Goal: Information Seeking & Learning: Learn about a topic

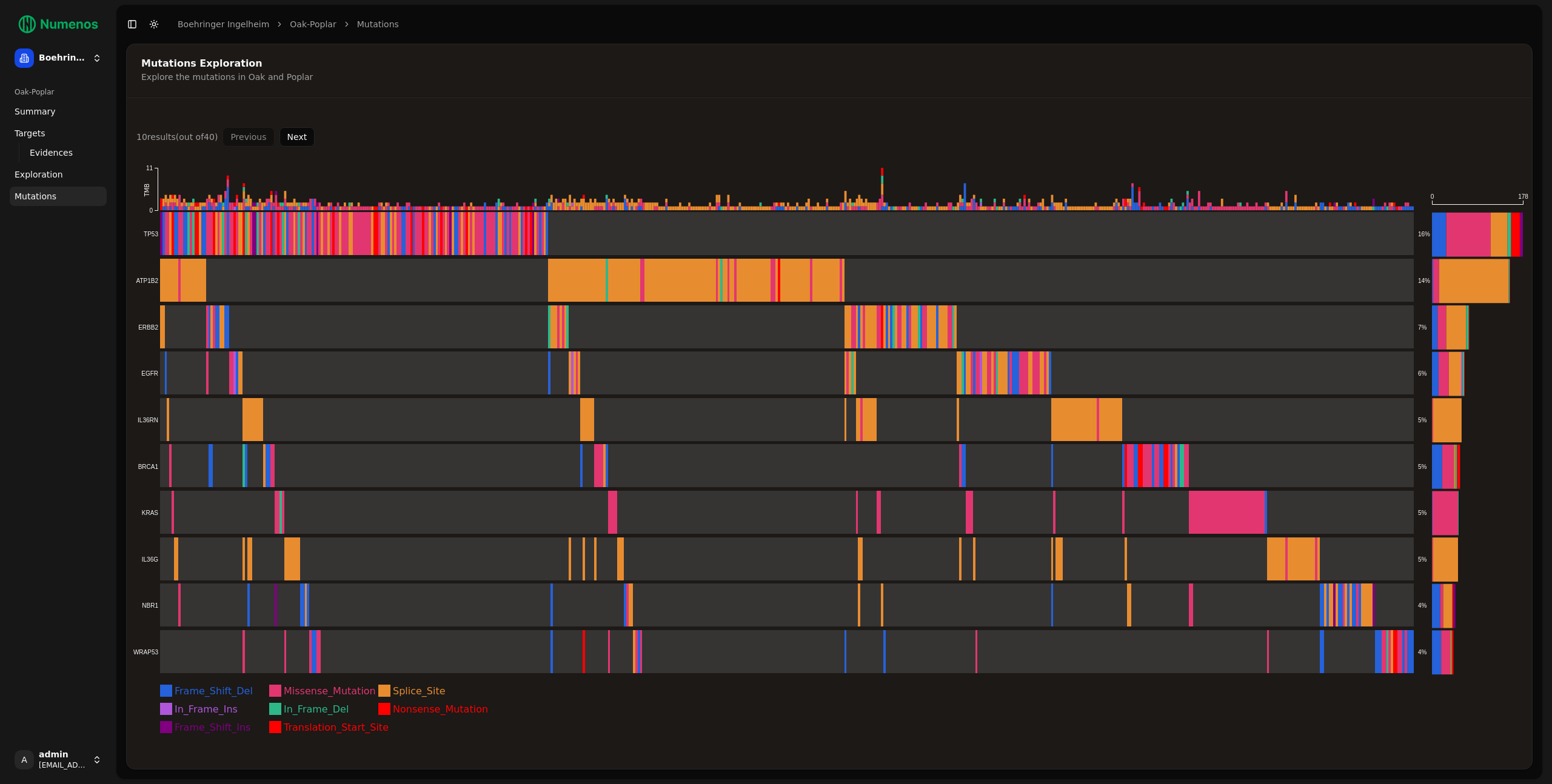
click at [15, 370] on div "Oak-Poplar Summary Targets Evidences Exploration Mutations" at bounding box center [58, 409] width 107 height 663
click at [1345, 100] on div "Mutations Exploration Explore the mutations in Oak and Poplar 10 result s (out …" at bounding box center [830, 406] width 1407 height 726
click at [1222, 61] on div "Mutations Exploration" at bounding box center [827, 63] width 1373 height 10
click at [1039, 76] on div "Explore the mutations in Oak and Poplar" at bounding box center [827, 77] width 1373 height 12
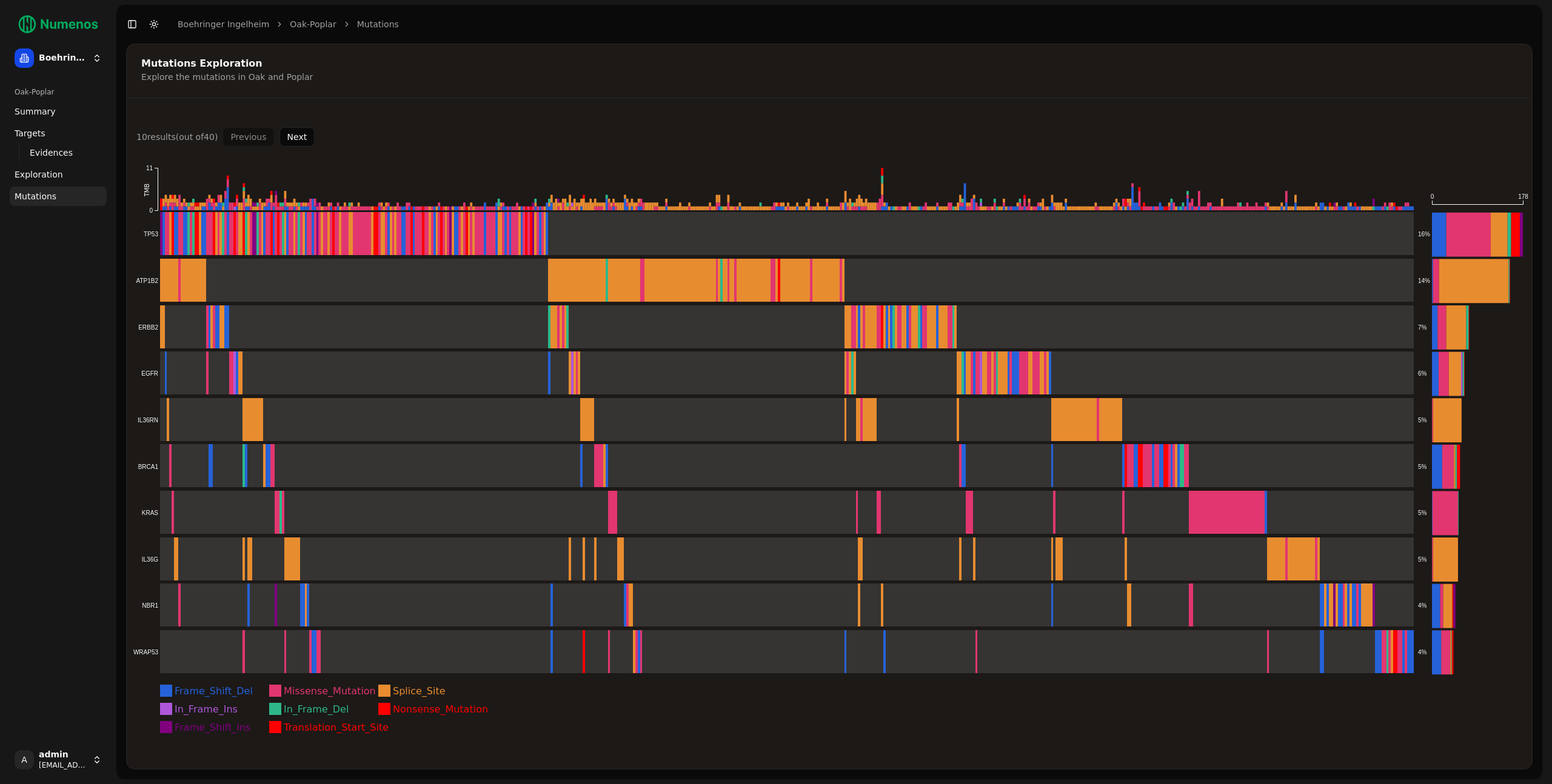
click at [1036, 74] on div "Explore the mutations in Oak and Poplar" at bounding box center [827, 77] width 1373 height 12
click at [1035, 75] on div "Explore the mutations in Oak and Poplar" at bounding box center [827, 77] width 1373 height 12
click at [292, 119] on div "10 result s (out of 40 ) Previous Next Frame_Shift_Del Missense_Mutation Splice…" at bounding box center [830, 441] width 1405 height 656
click at [294, 147] on icon "Frame_Shift_Del Missense_Mutation Splice_Site In_Frame_Ins In_Frame_Del Nonsens…" at bounding box center [830, 451] width 1405 height 608
click at [292, 142] on button "Next" at bounding box center [297, 136] width 35 height 19
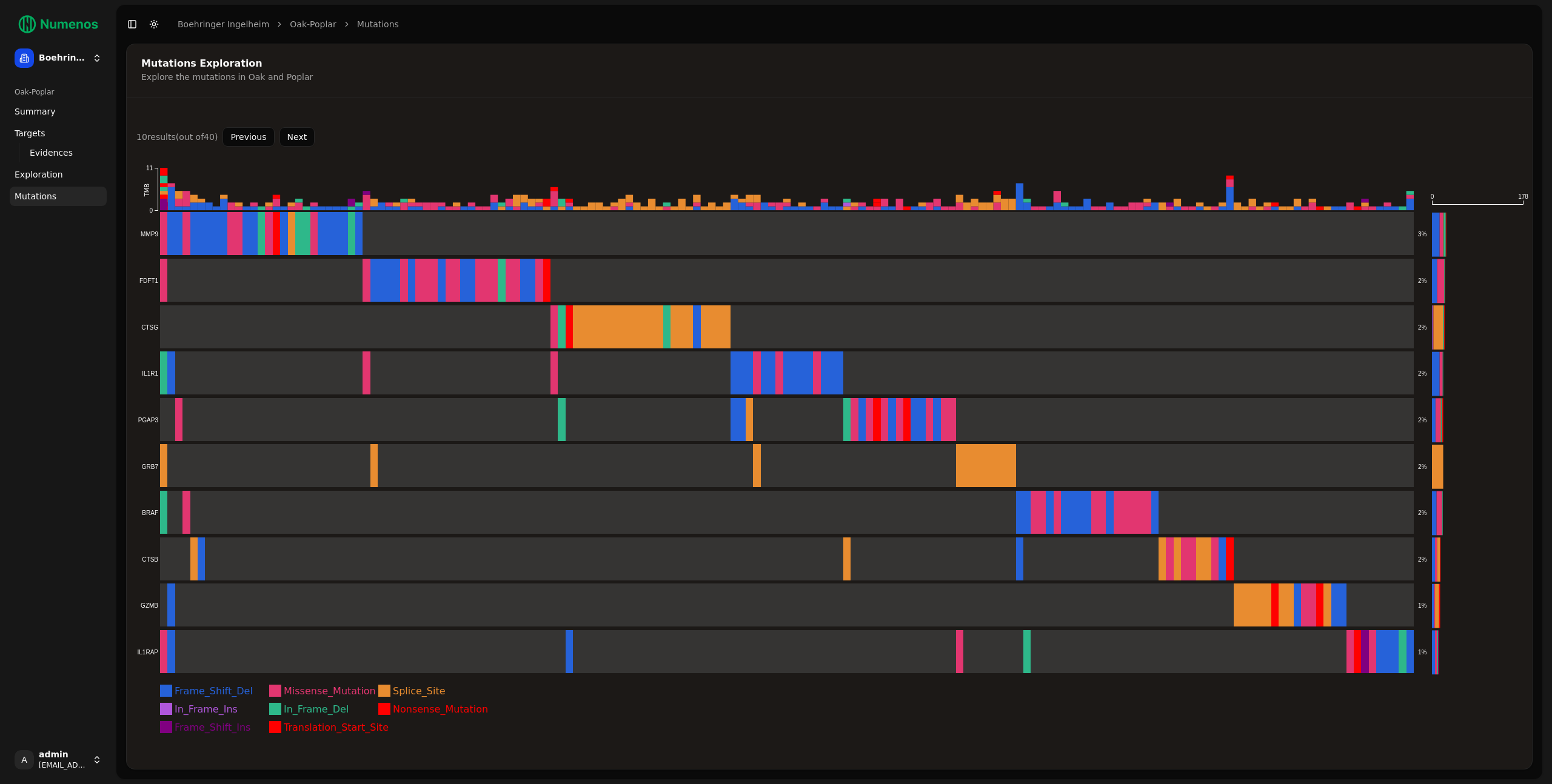
click at [258, 139] on button "Previous" at bounding box center [248, 136] width 52 height 19
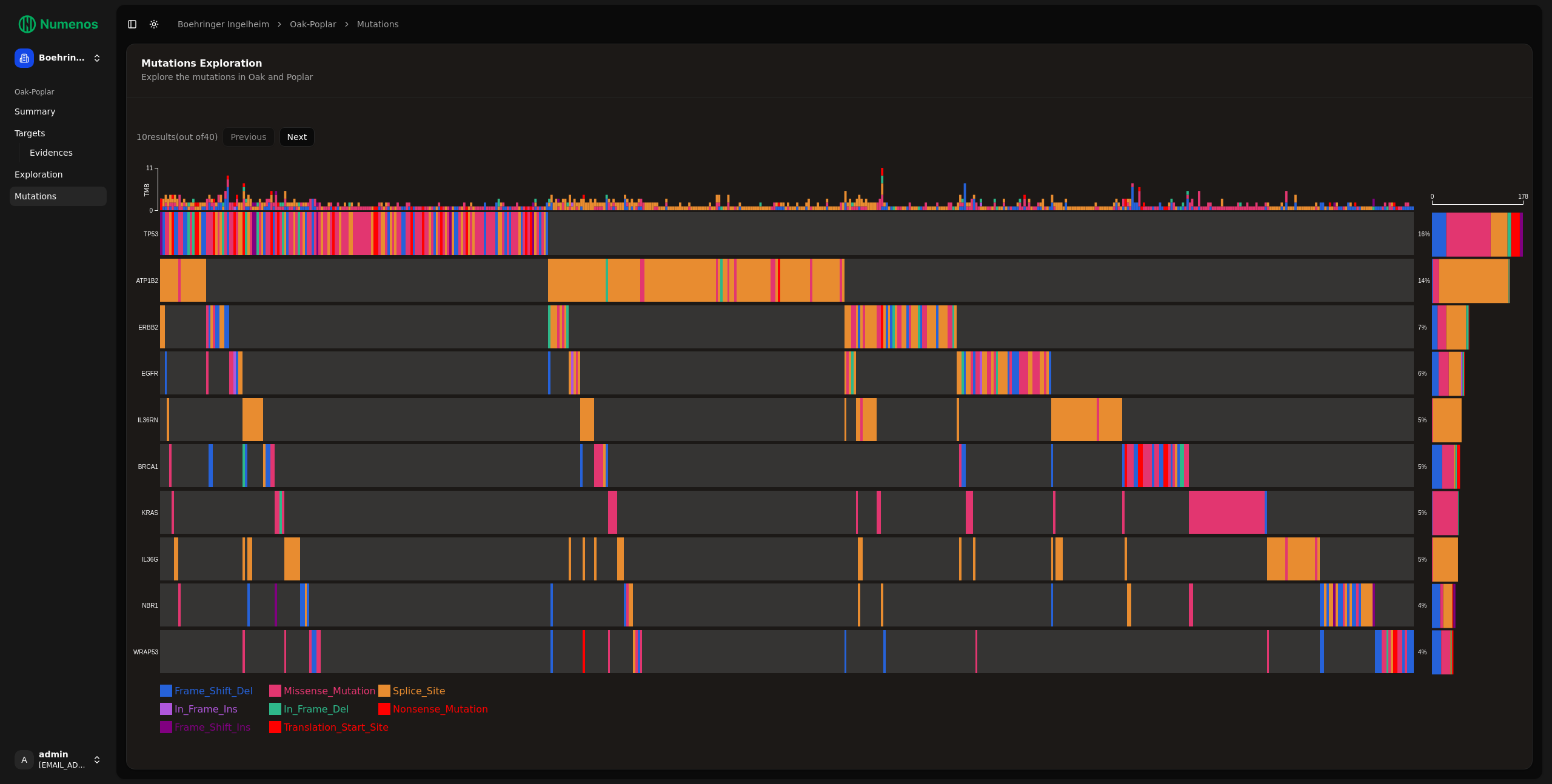
click at [1519, 202] on icon "Frame_Shift_Del Missense_Mutation Splice_Site In_Frame_Ins In_Frame_Del Nonsens…" at bounding box center [830, 451] width 1405 height 608
click at [1522, 196] on text "178" at bounding box center [1523, 196] width 10 height 7
click at [1105, 168] on icon "Frame_Shift_Del Missense_Mutation Splice_Site In_Frame_Ins In_Frame_Del Nonsens…" at bounding box center [830, 451] width 1405 height 608
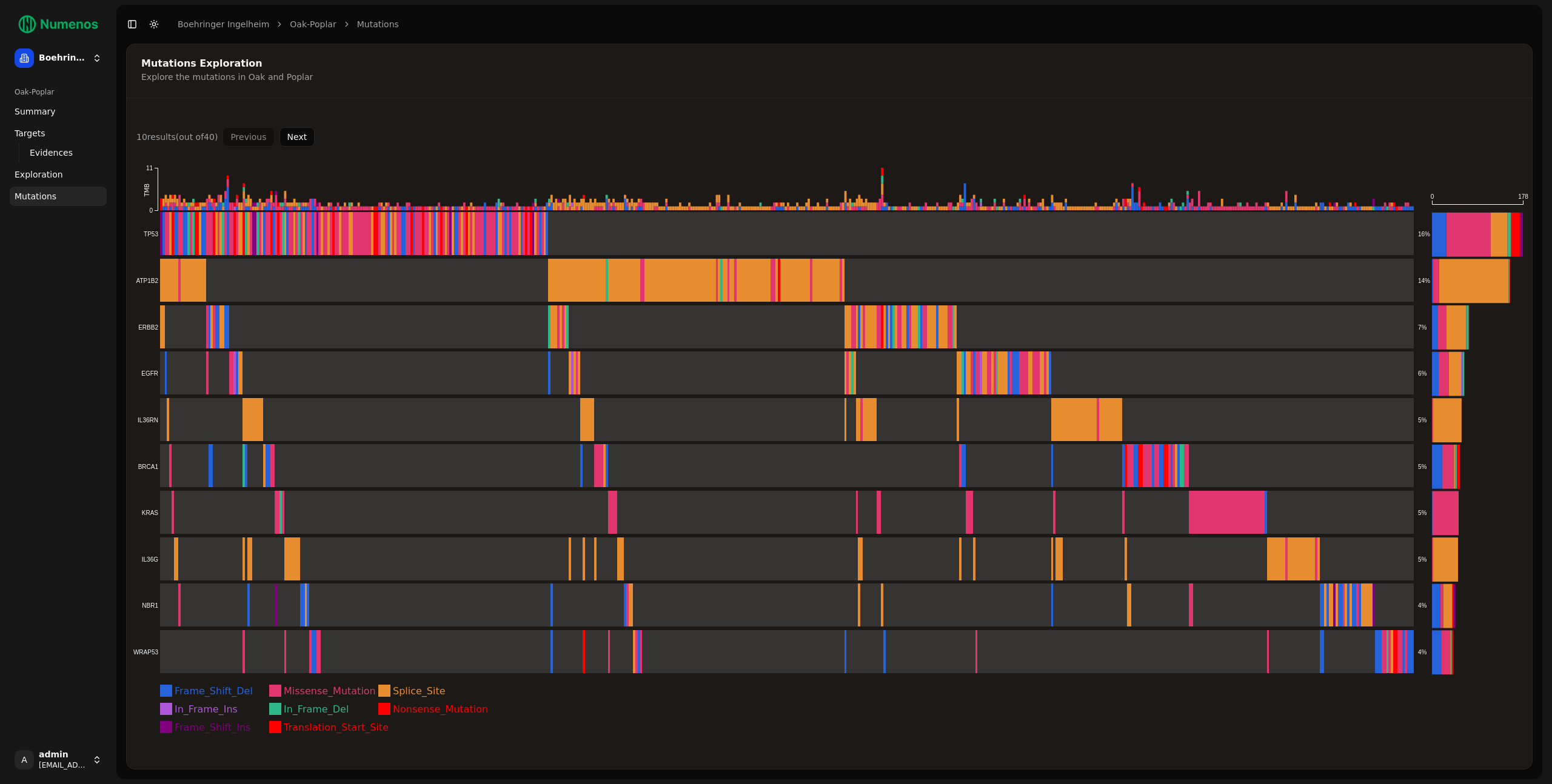
click at [1105, 167] on icon "Frame_Shift_Del Missense_Mutation Splice_Site In_Frame_Ins In_Frame_Del Nonsens…" at bounding box center [830, 451] width 1405 height 608
click at [1522, 198] on text "178" at bounding box center [1523, 196] width 10 height 7
click at [1522, 198] on text "178" at bounding box center [1523, 196] width 10 height 7
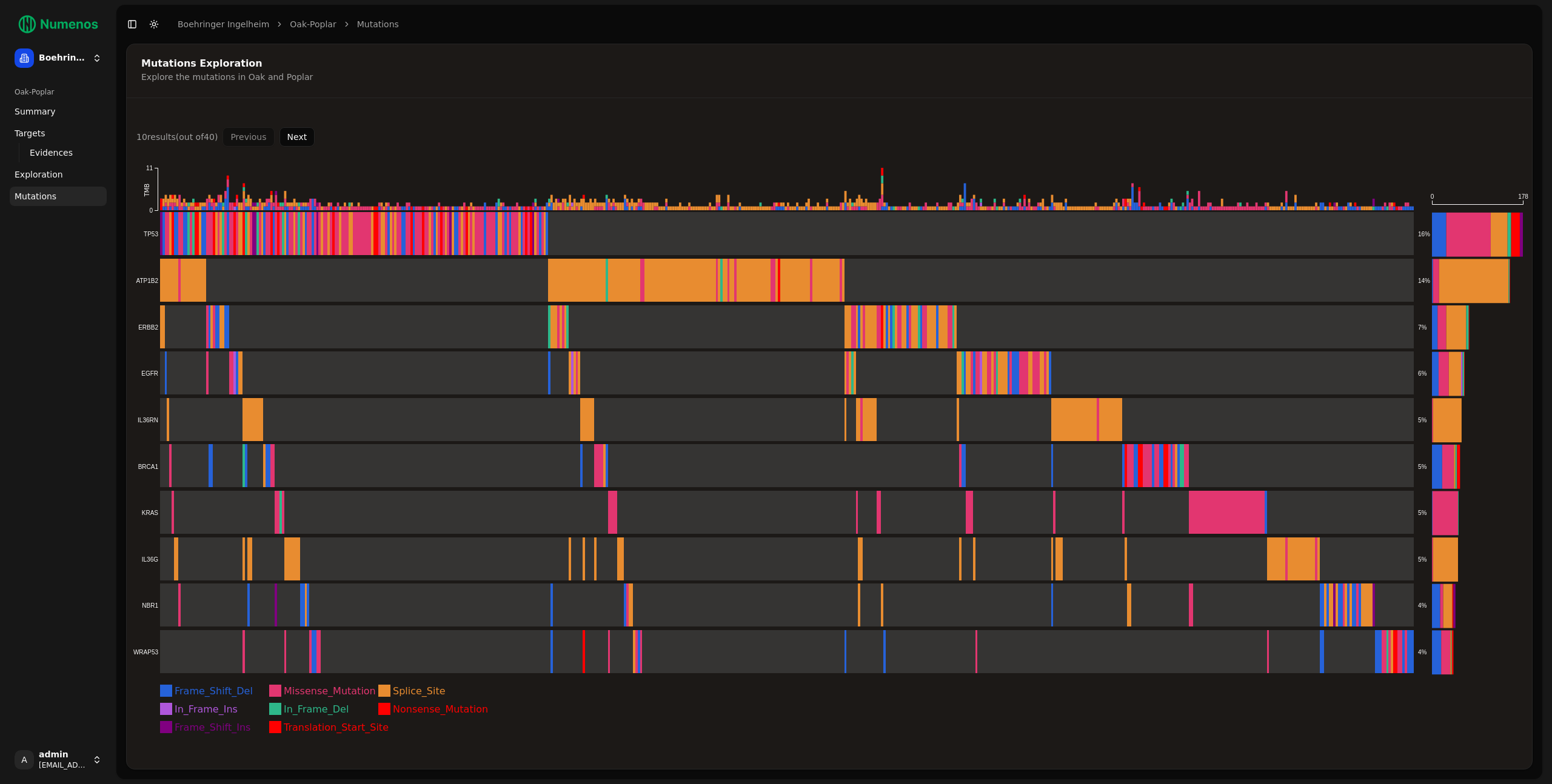
click at [1424, 158] on icon "Frame_Shift_Del Missense_Mutation Splice_Site In_Frame_Ins In_Frame_Del Nonsens…" at bounding box center [830, 451] width 1405 height 608
click at [1517, 195] on icon "Frame_Shift_Del Missense_Mutation Splice_Site In_Frame_Ins In_Frame_Del Nonsens…" at bounding box center [830, 451] width 1405 height 608
click at [1517, 194] on icon "Frame_Shift_Del Missense_Mutation Splice_Site In_Frame_Ins In_Frame_Del Nonsens…" at bounding box center [830, 451] width 1405 height 608
click at [1518, 195] on text "178" at bounding box center [1523, 196] width 10 height 7
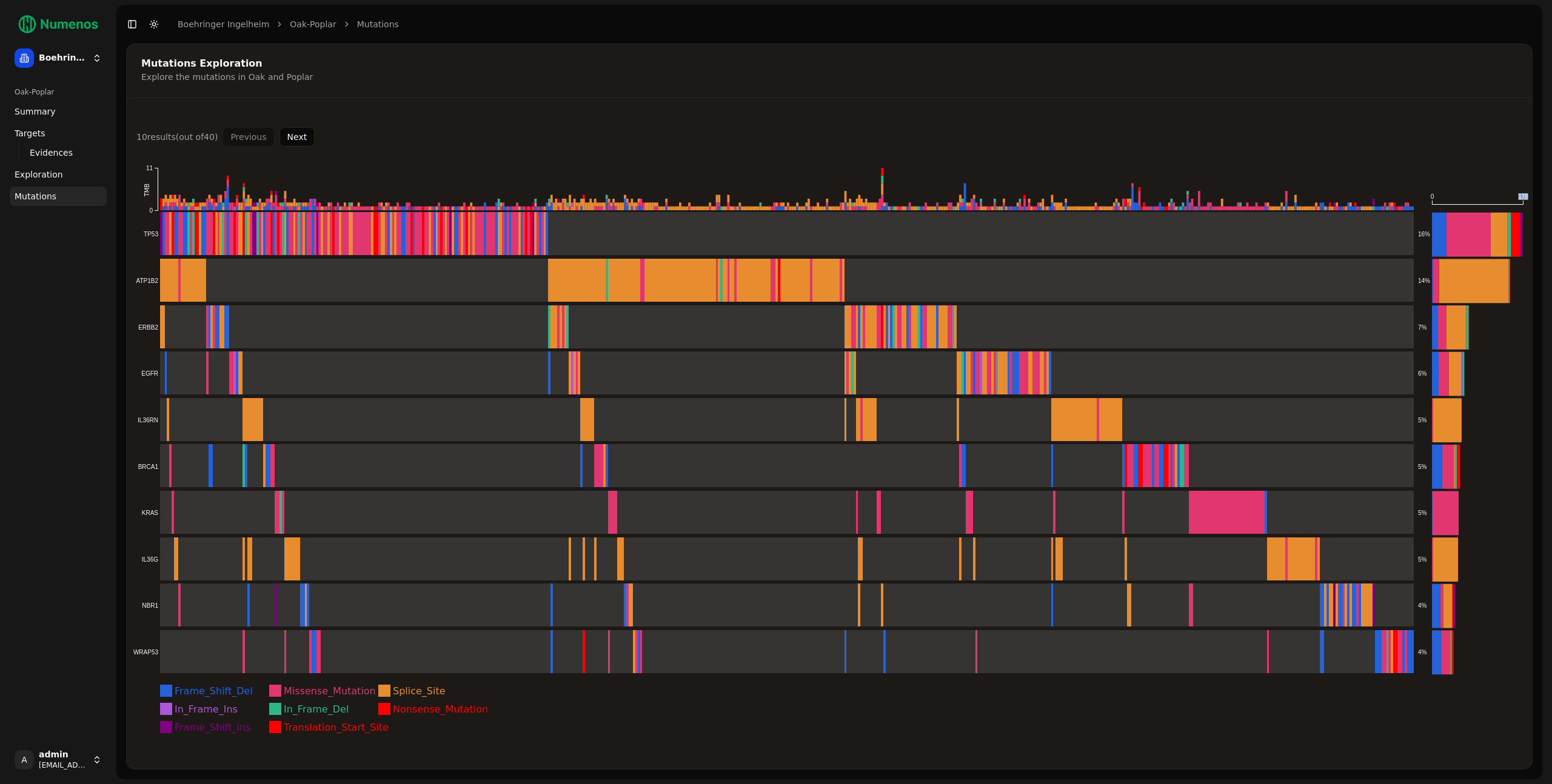
click at [1517, 192] on icon "Frame_Shift_Del Missense_Mutation Splice_Site In_Frame_Ins In_Frame_Del Nonsens…" at bounding box center [830, 451] width 1405 height 608
click at [1478, 154] on icon "Frame_Shift_Del Missense_Mutation Splice_Site In_Frame_Ins In_Frame_Del Nonsens…" at bounding box center [830, 451] width 1405 height 608
click at [1135, 99] on div "Mutations Exploration Explore the mutations in Oak and Poplar 10 result s (out …" at bounding box center [830, 406] width 1407 height 726
click at [709, 169] on icon "Frame_Shift_Del Missense_Mutation Splice_Site In_Frame_Ins In_Frame_Del Nonsens…" at bounding box center [830, 451] width 1405 height 608
click at [734, 101] on div "Mutations Exploration Explore the mutations in Oak and Poplar 10 result s (out …" at bounding box center [830, 406] width 1407 height 726
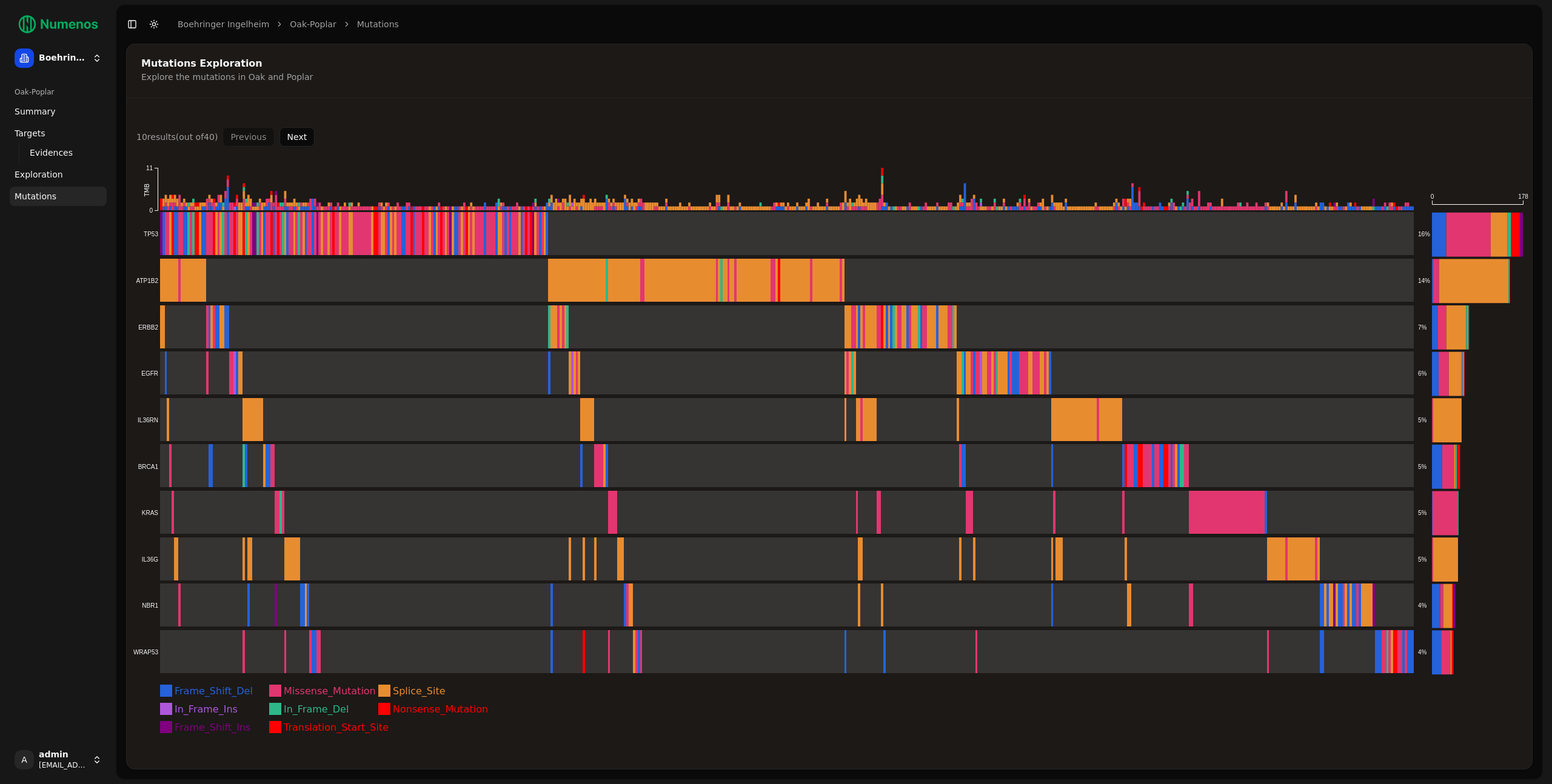
click at [528, 97] on div "Mutations Exploration Explore the mutations in Oak and Poplar" at bounding box center [827, 71] width 1401 height 53
click at [524, 98] on div "Mutations Exploration Explore the mutations in Oak and Poplar 10 result s (out …" at bounding box center [830, 406] width 1407 height 726
click at [520, 99] on div "Mutations Exploration Explore the mutations in Oak and Poplar 10 result s (out …" at bounding box center [830, 406] width 1407 height 726
click at [520, 97] on div "Mutations Exploration Explore the mutations in Oak and Poplar" at bounding box center [827, 71] width 1401 height 53
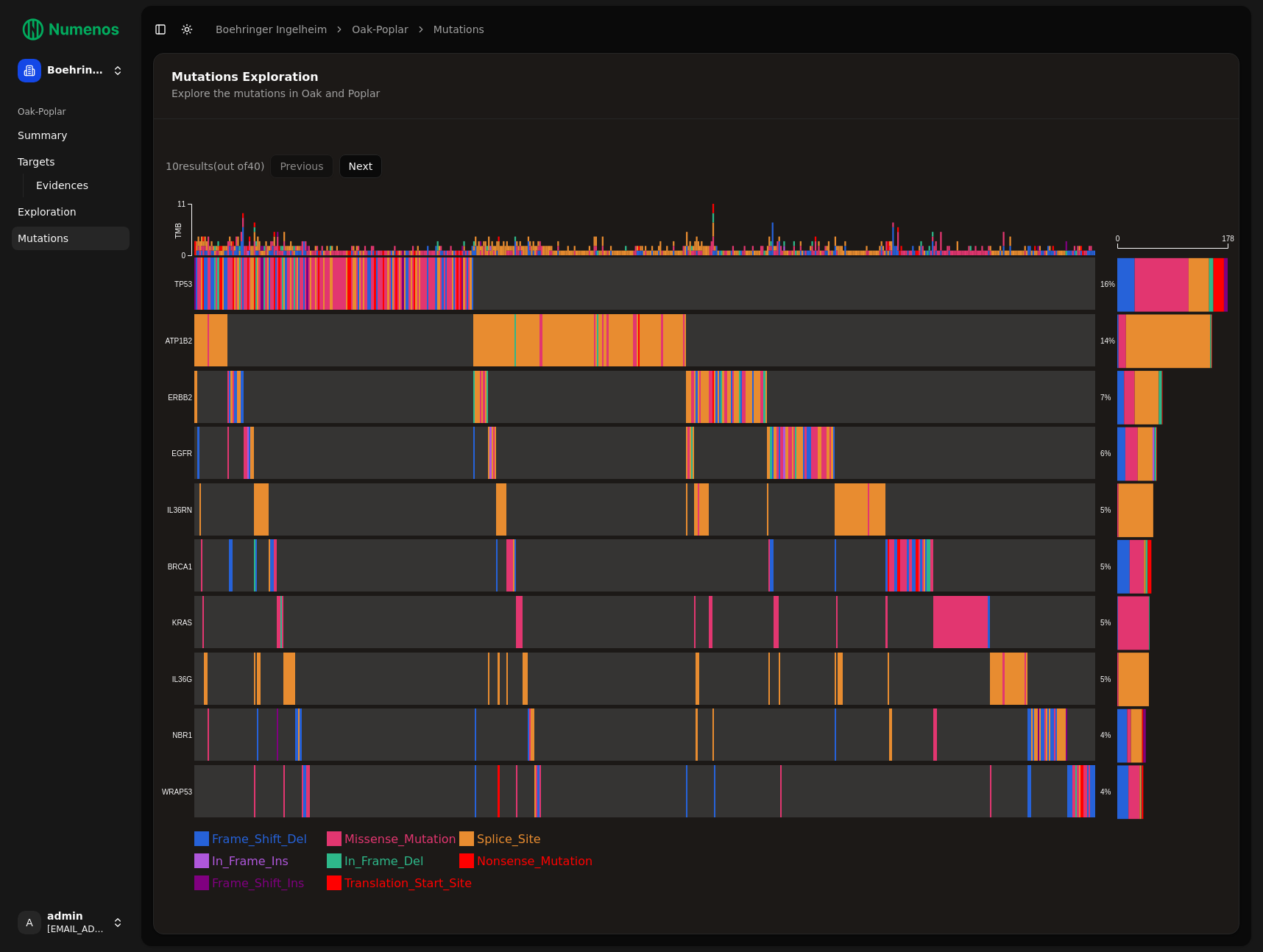
click at [715, 144] on div "10 result s (out of 40 ) Previous Next Frame_Shift_Del Missense_Mutation Splice…" at bounding box center [696, 536] width 1085 height 797
click at [837, 171] on div "10 result s (out of 40 ) Previous Next" at bounding box center [696, 166] width 1061 height 23
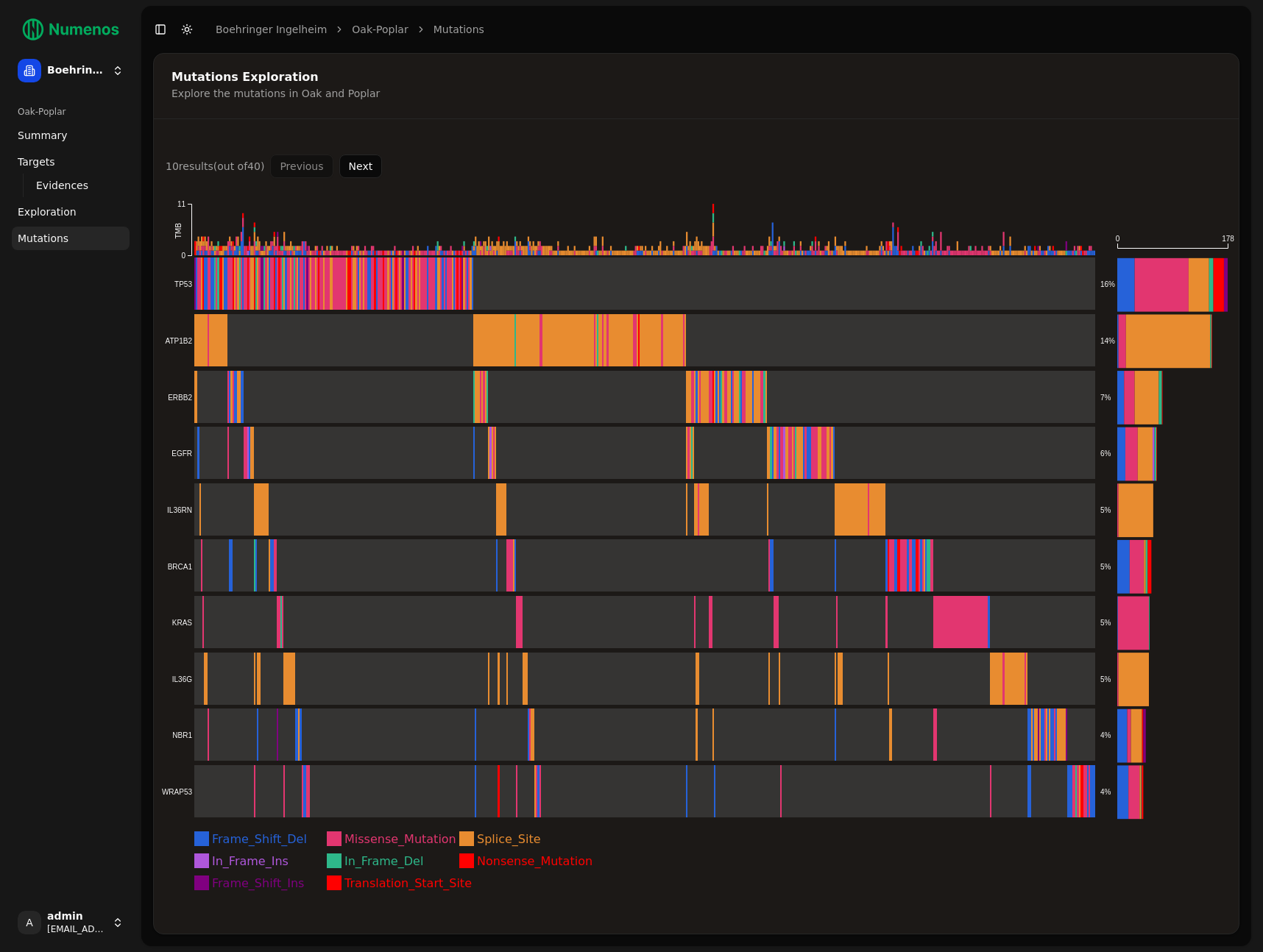
click at [1052, 90] on div "Explore the mutations in Oak and Poplar" at bounding box center [693, 93] width 1044 height 14
click at [580, 158] on div "10 result s (out of 40 ) Previous Next" at bounding box center [696, 166] width 1061 height 23
